Goal: Task Accomplishment & Management: Manage account settings

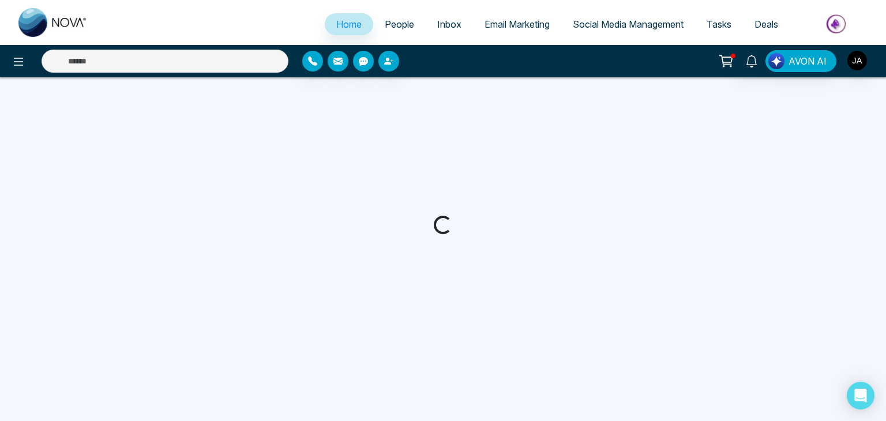
select select "*"
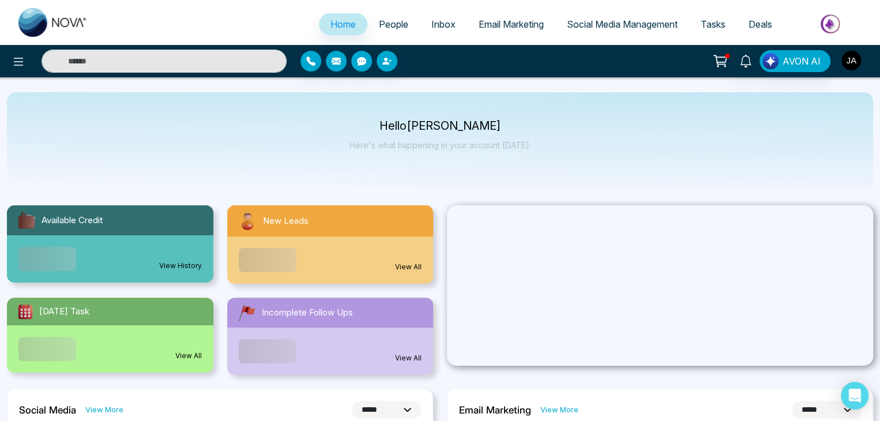
click at [853, 61] on img "button" at bounding box center [852, 61] width 20 height 20
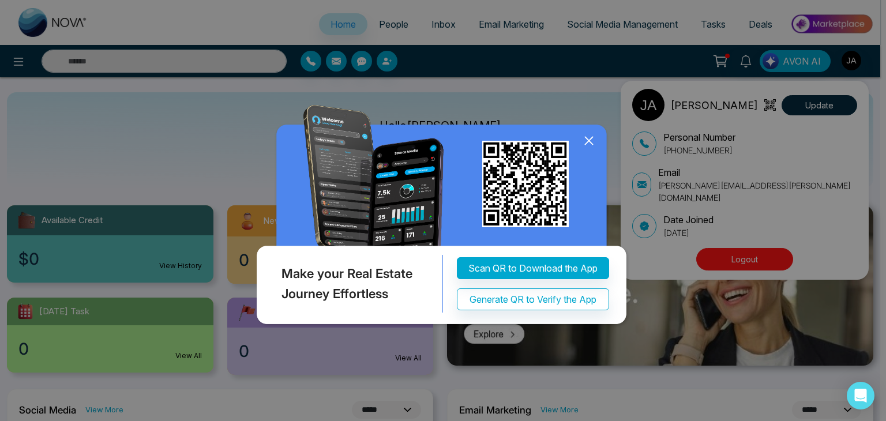
click at [757, 182] on div "Make your Real Estate Journey Effortless Scan QR to Download the App Generate Q…" at bounding box center [443, 210] width 886 height 421
click at [590, 139] on icon at bounding box center [588, 140] width 7 height 7
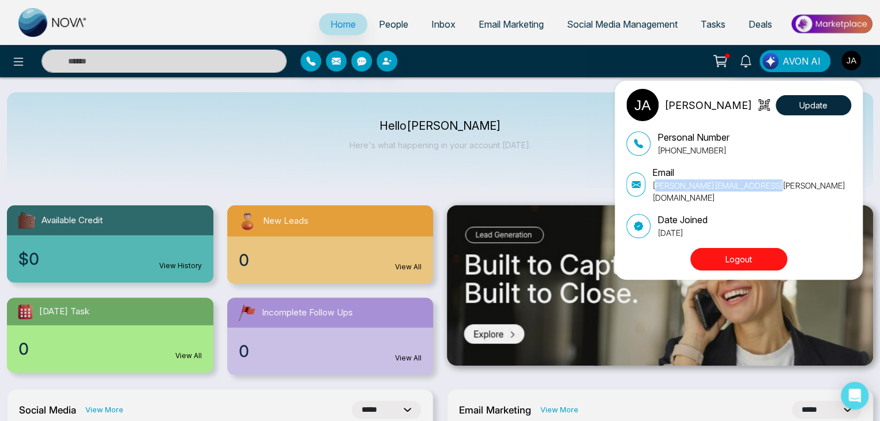
drag, startPoint x: 782, startPoint y: 183, endPoint x: 659, endPoint y: 188, distance: 123.5
click at [659, 188] on div "Email [PERSON_NAME][EMAIL_ADDRESS][PERSON_NAME][DOMAIN_NAME]" at bounding box center [738, 185] width 225 height 38
click at [782, 183] on div "Email [PERSON_NAME][EMAIL_ADDRESS][PERSON_NAME][DOMAIN_NAME]" at bounding box center [738, 185] width 225 height 38
drag, startPoint x: 780, startPoint y: 183, endPoint x: 656, endPoint y: 188, distance: 124.7
click at [656, 188] on div "Email [PERSON_NAME][EMAIL_ADDRESS][PERSON_NAME][DOMAIN_NAME]" at bounding box center [738, 185] width 225 height 38
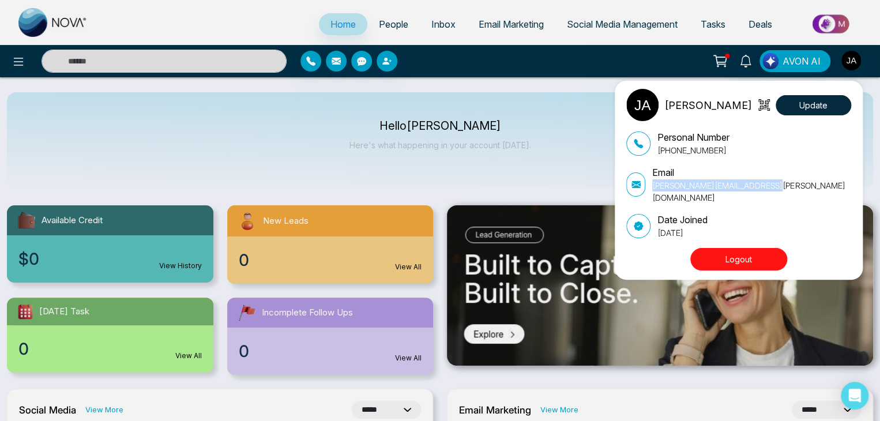
copy p "[PERSON_NAME][EMAIL_ADDRESS][PERSON_NAME][DOMAIN_NAME]"
click at [486, 144] on div "[PERSON_NAME] Update Personal Number [PHONE_NUMBER] Email [PERSON_NAME][EMAIL_A…" at bounding box center [440, 210] width 880 height 421
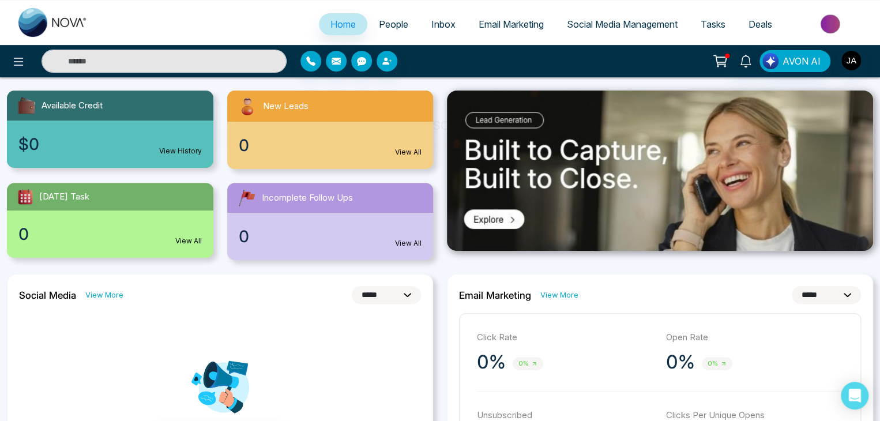
scroll to position [110, 0]
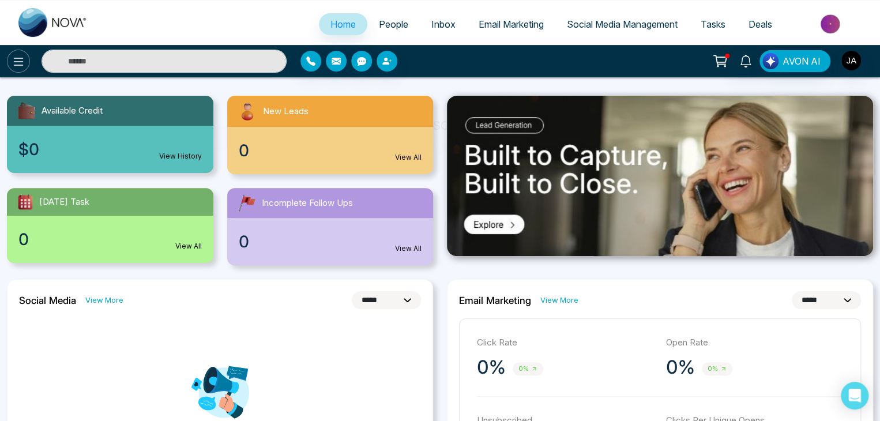
click at [13, 58] on icon at bounding box center [19, 62] width 14 height 14
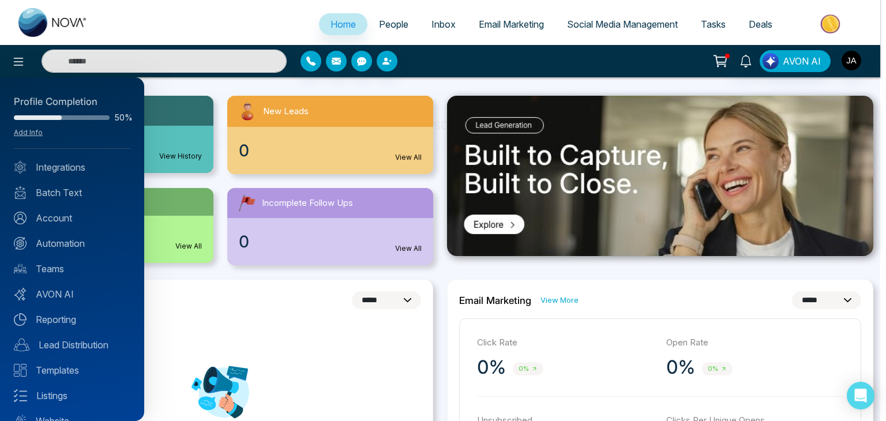
click at [853, 59] on div at bounding box center [443, 210] width 886 height 421
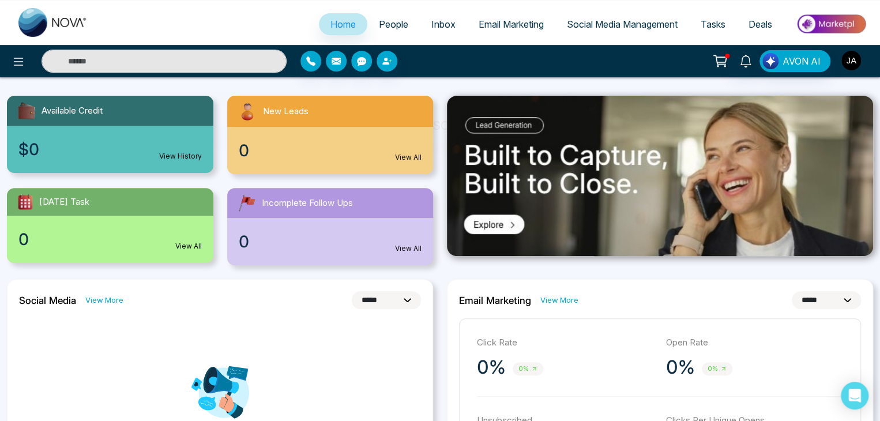
click at [848, 61] on img "button" at bounding box center [852, 61] width 20 height 20
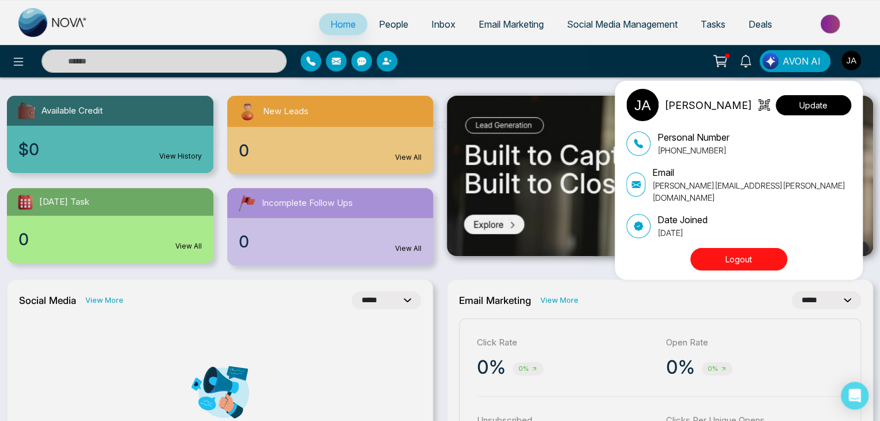
click at [791, 106] on button "Update" at bounding box center [814, 105] width 76 height 20
select select
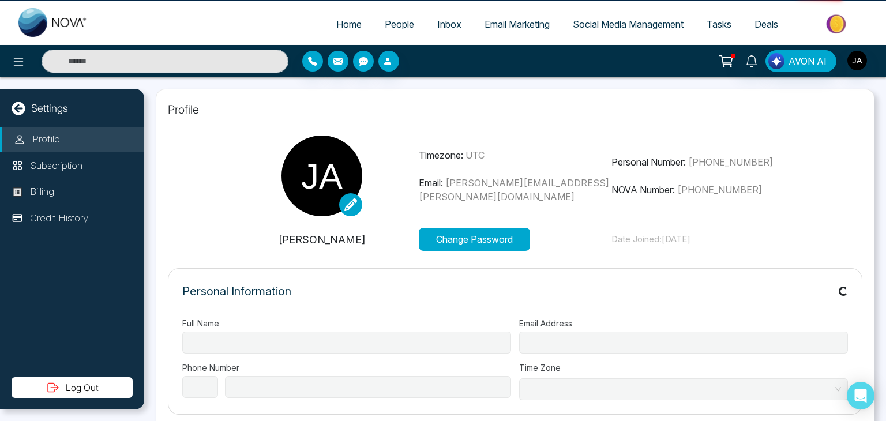
type input "******"
type input "**********"
select select "***"
type input "**********"
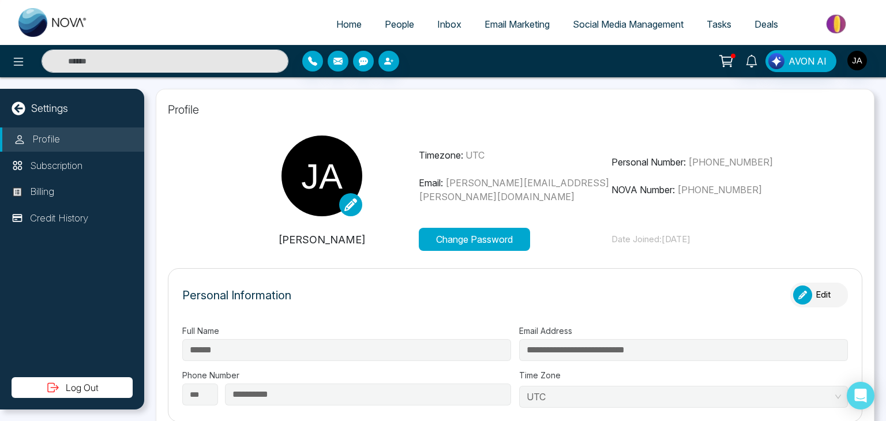
type input "*******"
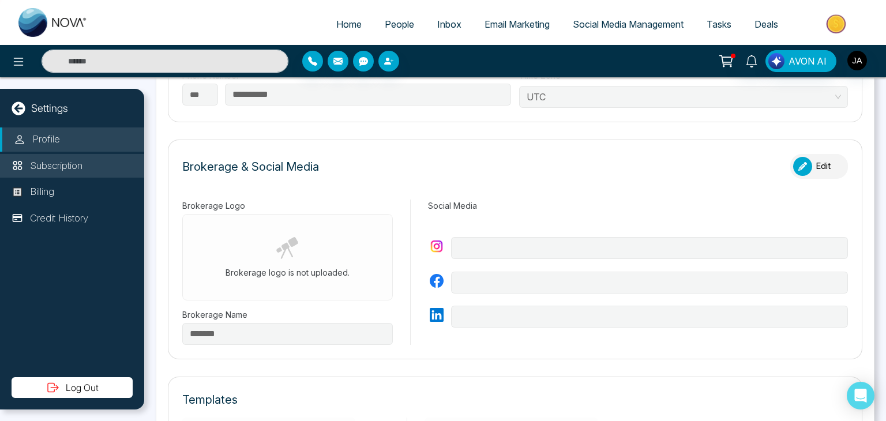
click at [35, 163] on p "Subscription" at bounding box center [56, 166] width 52 height 15
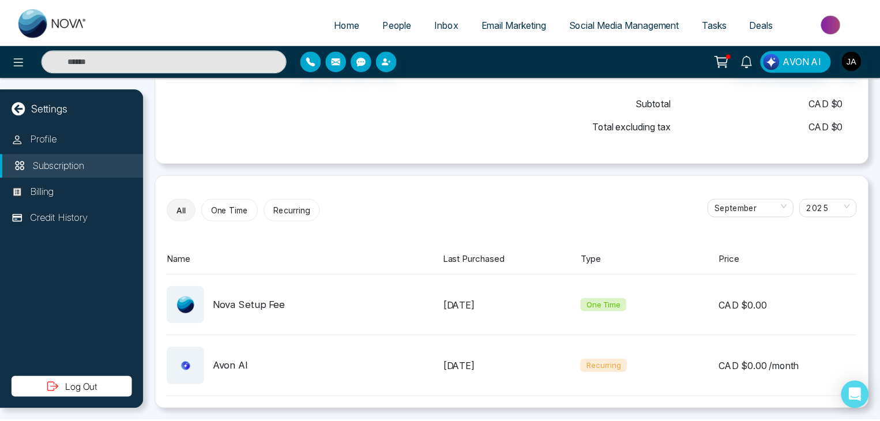
scroll to position [187, 0]
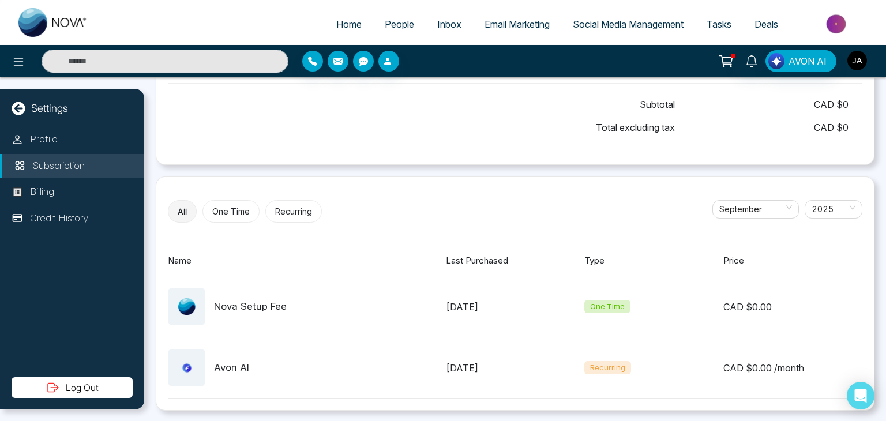
click at [857, 61] on img "button" at bounding box center [857, 61] width 20 height 20
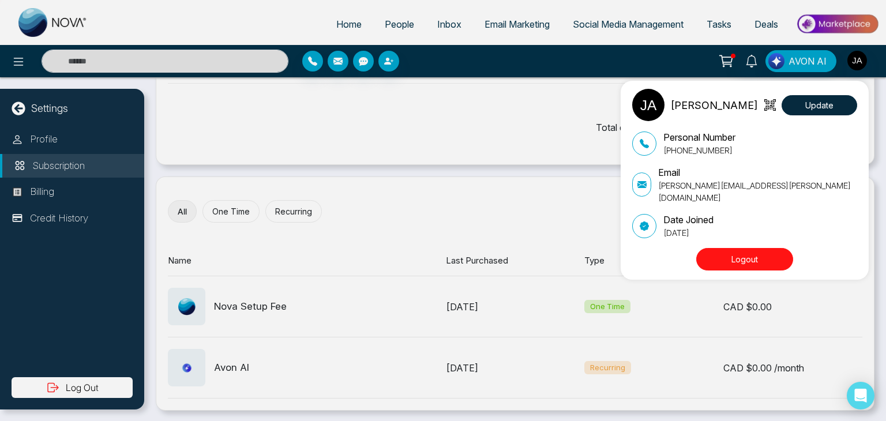
click at [20, 65] on div "[PERSON_NAME] Update Personal Number [PHONE_NUMBER] Email [PERSON_NAME][EMAIL_A…" at bounding box center [443, 210] width 886 height 421
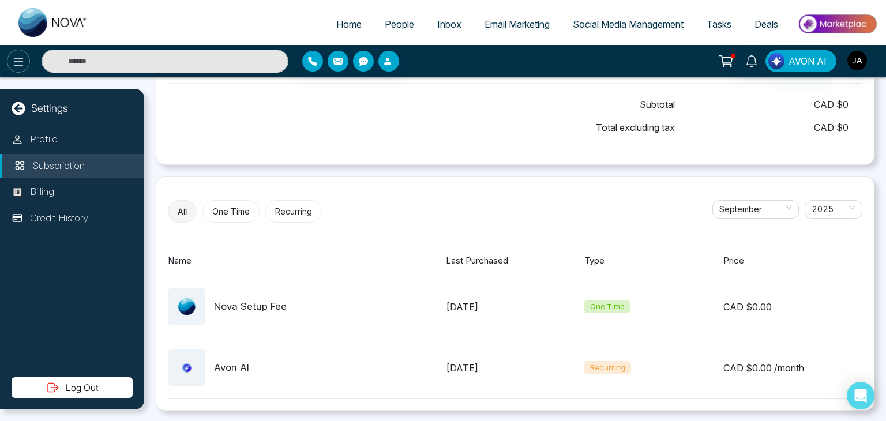
click at [14, 57] on icon at bounding box center [19, 62] width 14 height 14
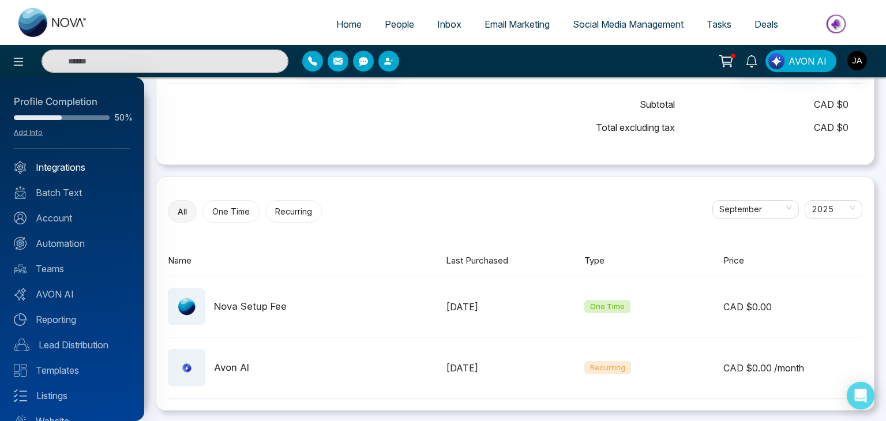
click at [65, 169] on link "Integrations" at bounding box center [72, 167] width 117 height 14
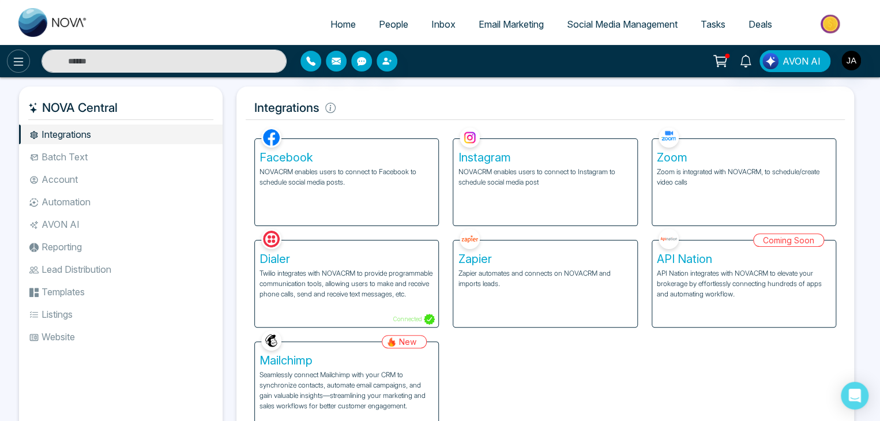
click at [16, 62] on icon at bounding box center [19, 62] width 14 height 14
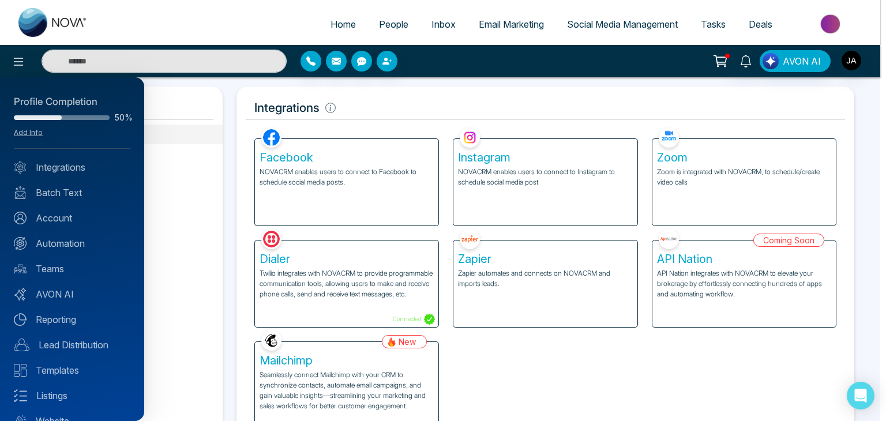
click at [183, 123] on div at bounding box center [443, 210] width 886 height 421
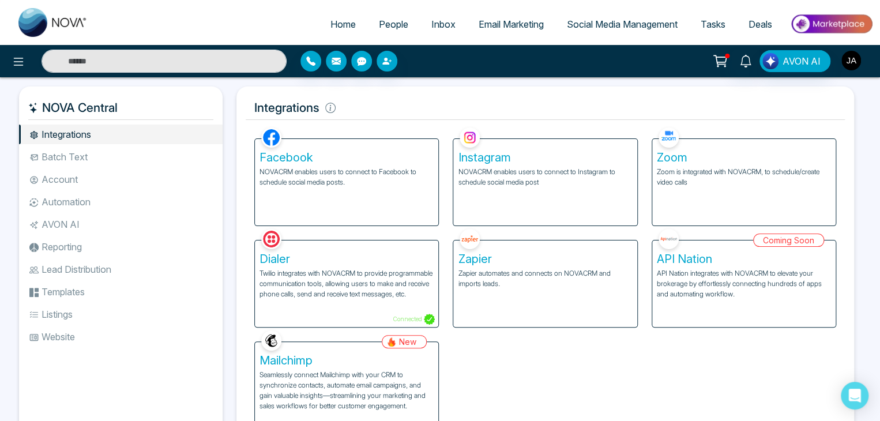
click at [854, 63] on img "button" at bounding box center [852, 61] width 20 height 20
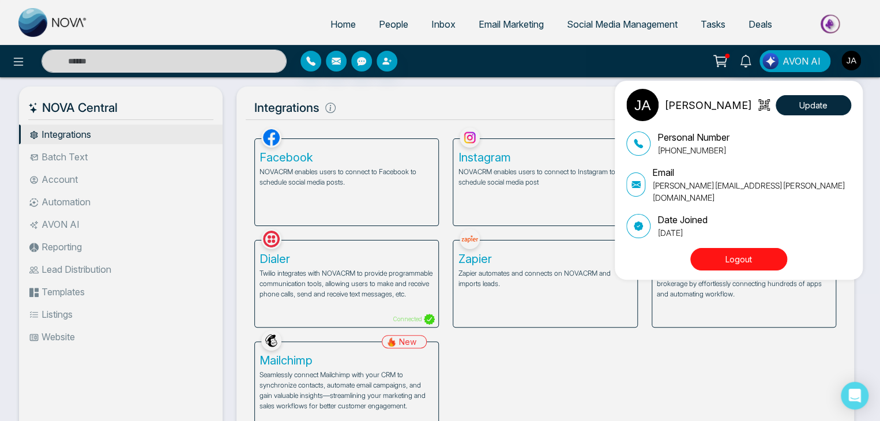
click at [427, 84] on div "[PERSON_NAME] Update Personal Number [PHONE_NUMBER] Email [PERSON_NAME][EMAIL_A…" at bounding box center [440, 210] width 880 height 421
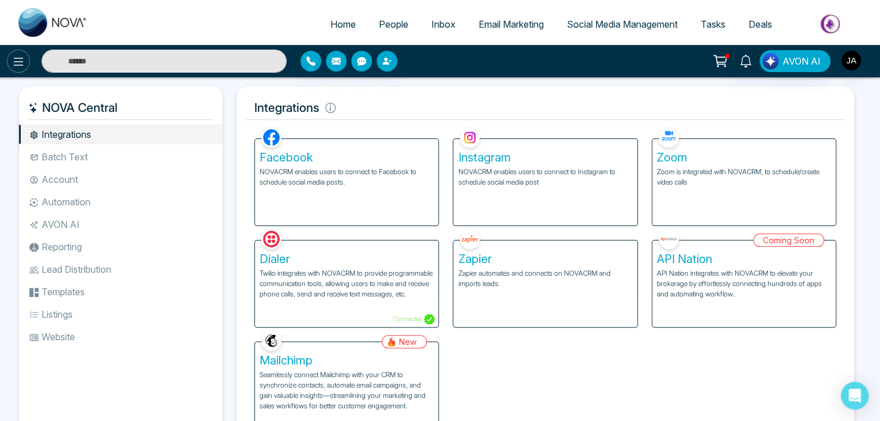
click at [18, 62] on icon at bounding box center [19, 62] width 14 height 14
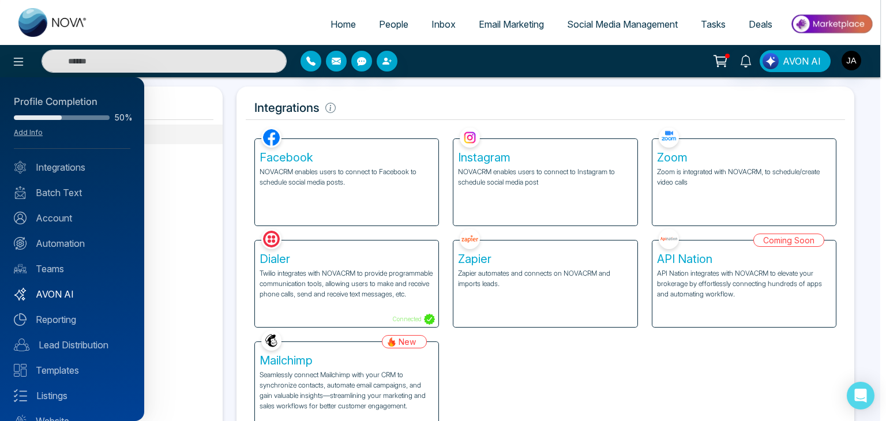
click at [65, 294] on link "AVON AI" at bounding box center [72, 294] width 117 height 14
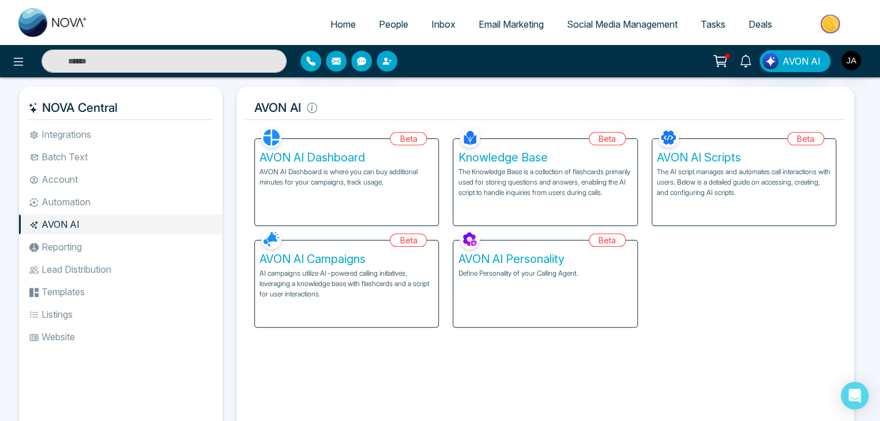
click at [106, 224] on li "AVON AI" at bounding box center [121, 225] width 204 height 20
click at [83, 223] on li "AVON AI" at bounding box center [121, 225] width 204 height 20
click at [358, 160] on h5 "AVON AI Dashboard" at bounding box center [347, 158] width 174 height 14
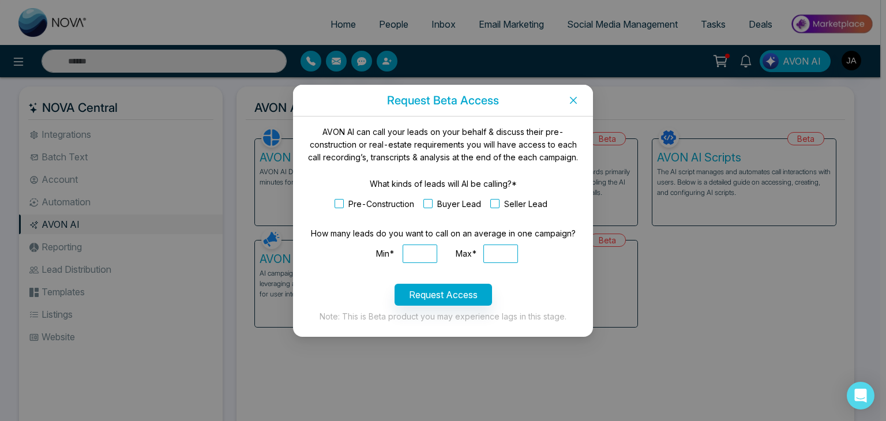
click at [574, 100] on icon "close" at bounding box center [573, 99] width 7 height 7
